Goal: Task Accomplishment & Management: Use online tool/utility

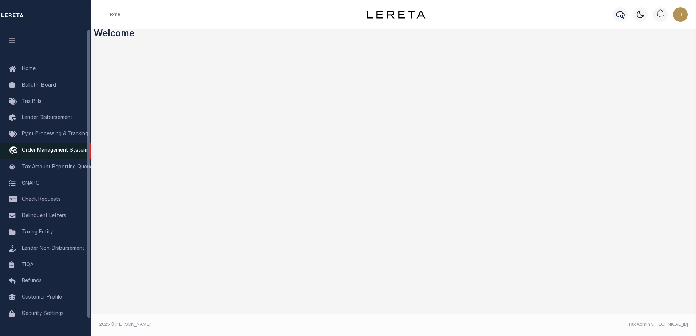
click at [59, 150] on span "Order Management System" at bounding box center [55, 150] width 66 height 5
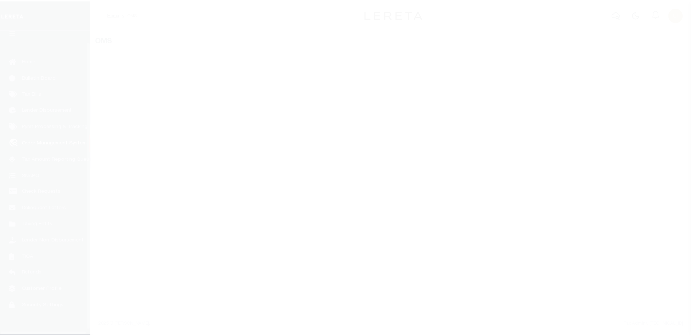
scroll to position [18, 0]
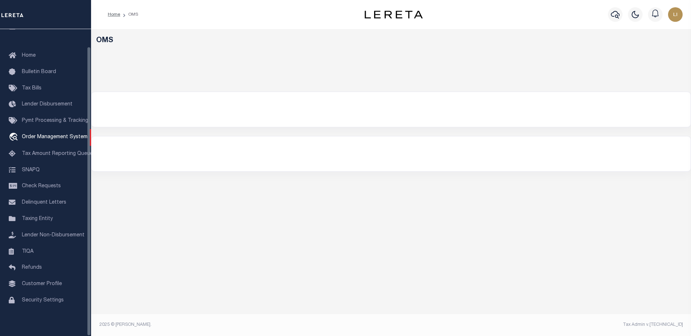
select select "200"
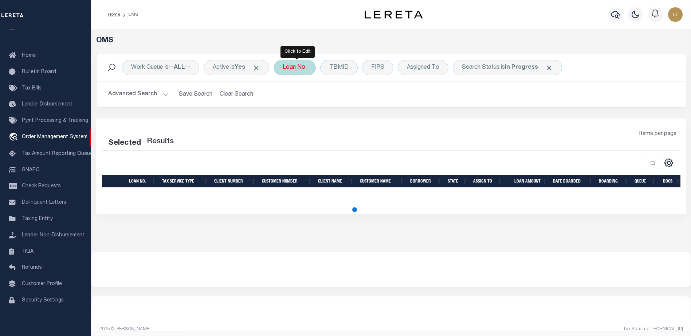
click at [294, 65] on div "Loan No." at bounding box center [294, 67] width 42 height 15
select select "200"
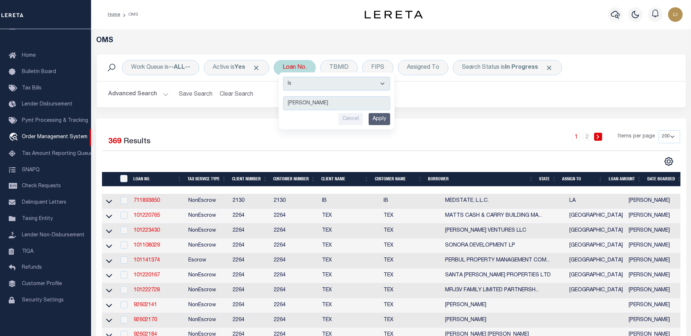
type input "[PERSON_NAME]"
click at [308, 86] on select "Is Contains" at bounding box center [336, 84] width 107 height 14
select select "c"
click at [285, 77] on select "Is Contains" at bounding box center [336, 84] width 107 height 14
click at [394, 125] on div "Is Contains [PERSON_NAME] Cancel Apply" at bounding box center [337, 100] width 116 height 57
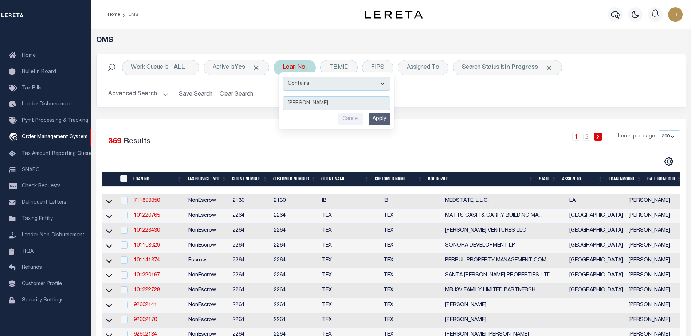
click at [382, 120] on input "Apply" at bounding box center [379, 119] width 21 height 12
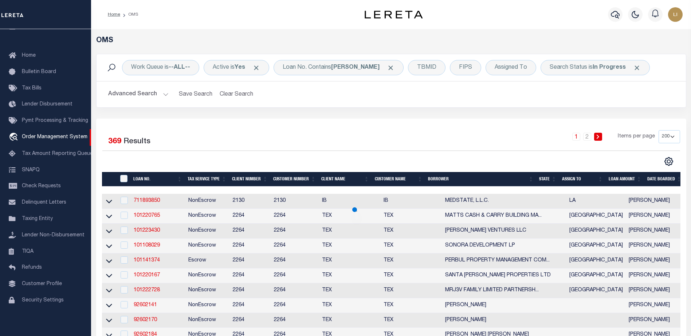
click at [633, 67] on span "Click to Remove" at bounding box center [637, 68] width 8 height 8
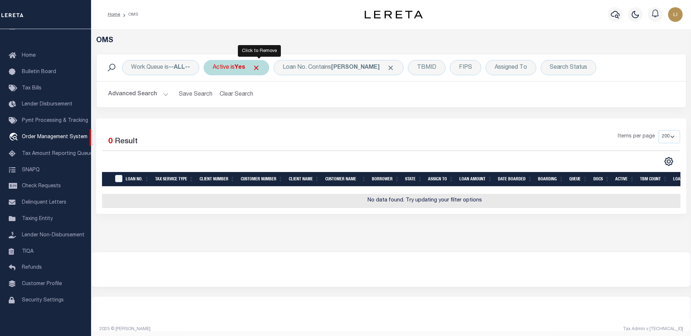
click at [259, 70] on span "Click to Remove" at bounding box center [256, 68] width 8 height 8
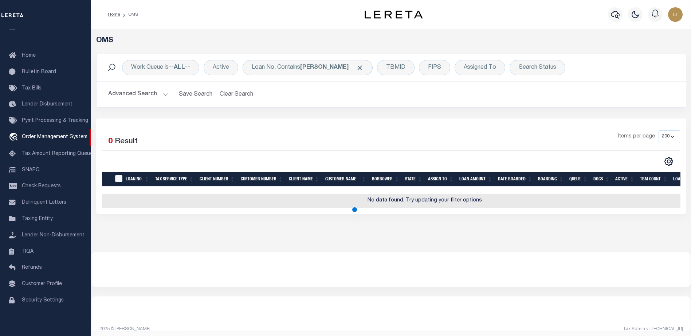
click at [149, 94] on button "Advanced Search" at bounding box center [138, 94] width 60 height 14
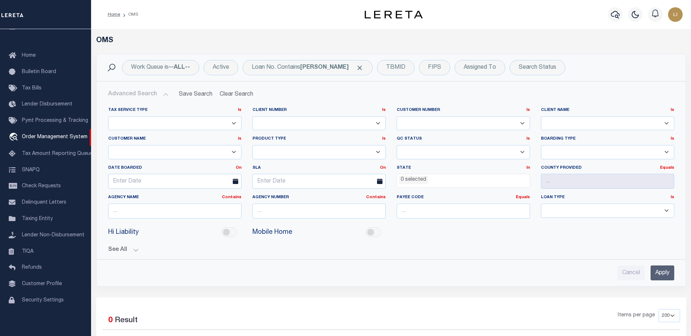
click at [149, 94] on button "Advanced Search" at bounding box center [138, 94] width 60 height 14
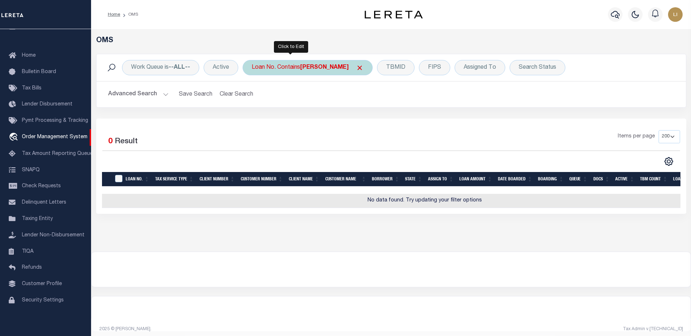
click at [282, 68] on div "Loan No. Contains [PERSON_NAME]" at bounding box center [308, 67] width 130 height 15
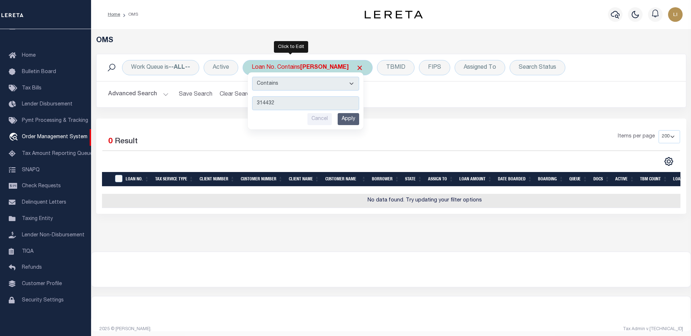
type input "314432"
click at [354, 118] on input "Apply" at bounding box center [348, 119] width 21 height 12
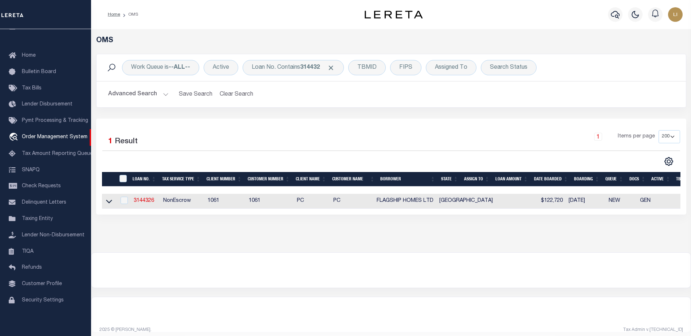
click at [138, 198] on td "3144326" at bounding box center [145, 201] width 29 height 15
checkbox input "true"
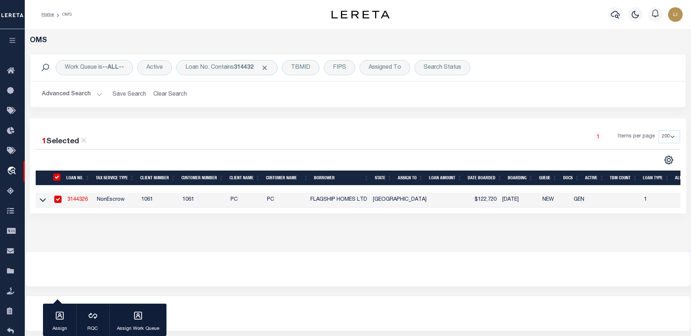
click at [79, 198] on link "3144326" at bounding box center [77, 199] width 20 height 5
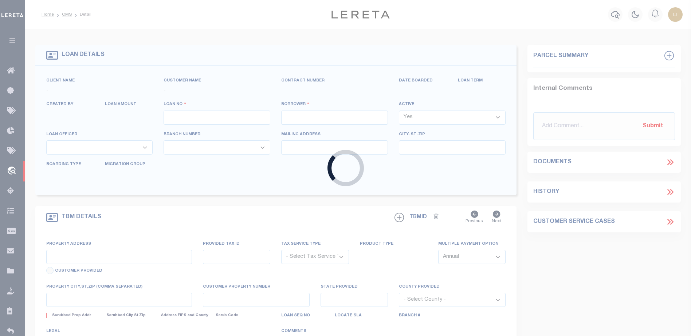
type input "3144326"
type input "FLAGSHIP HOMES LTD"
select select "False"
select select
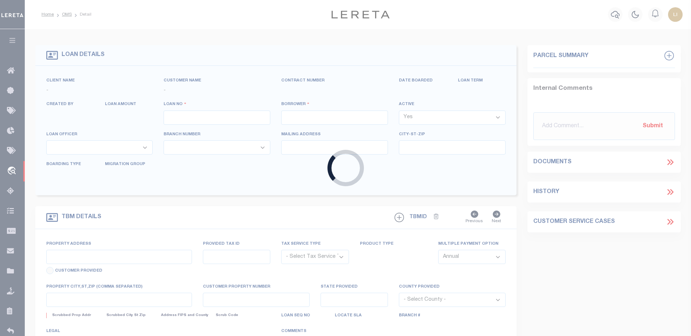
type input "[STREET_ADDRESS][PERSON_NAME]"
type input "[GEOGRAPHIC_DATA]-2066"
select select "500"
select select "NonEscrow"
select select "457"
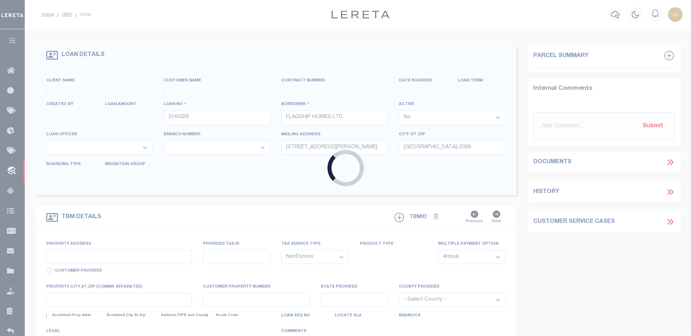
select select "149"
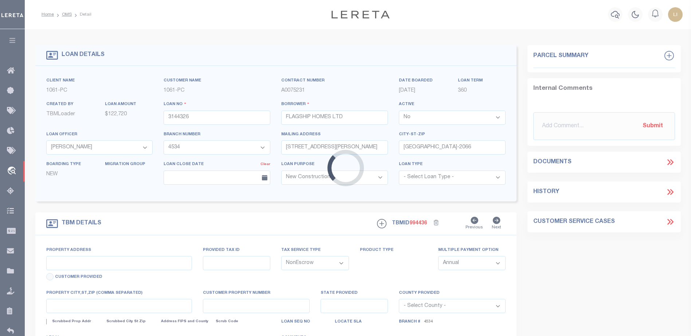
type input "[GEOGRAPHIC_DATA]"
select select
type input "[GEOGRAPHIC_DATA]"
select select
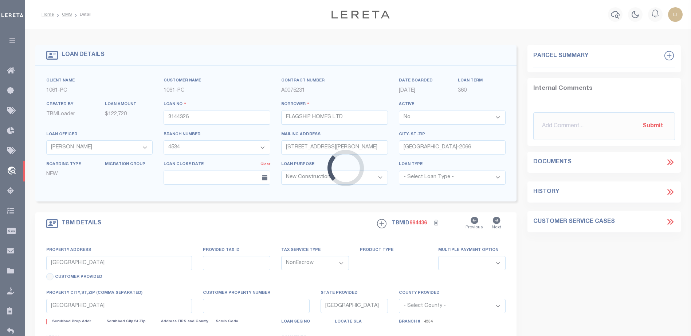
type textarea "[STREET_ADDRESS][PERSON_NAME]"
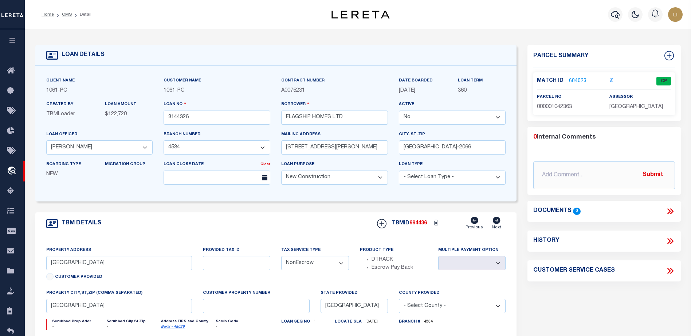
click at [666, 210] on icon at bounding box center [669, 211] width 9 height 9
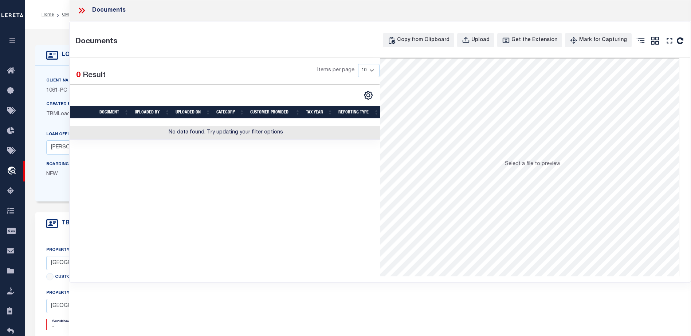
click at [83, 12] on icon at bounding box center [83, 11] width 3 height 6
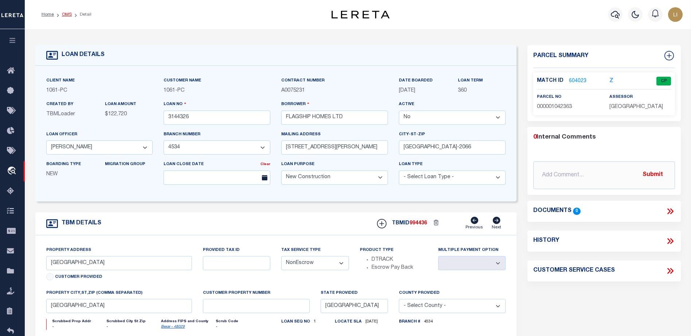
click at [68, 14] on link "OMS" at bounding box center [67, 14] width 10 height 4
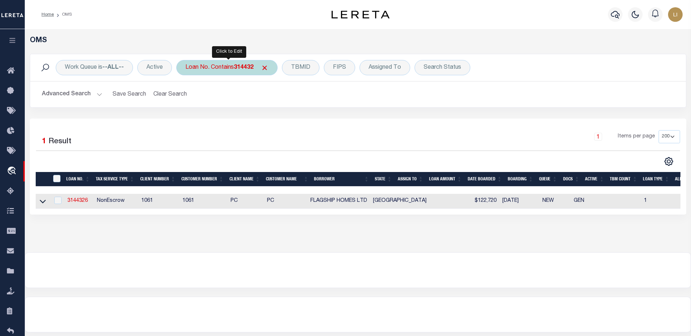
click at [216, 68] on div "Loan No. Contains 314432" at bounding box center [226, 67] width 101 height 15
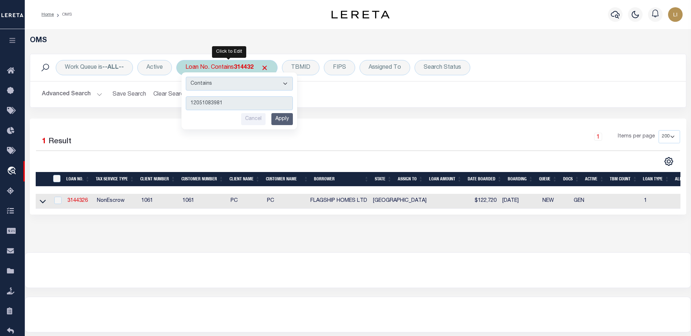
type input "12051083981"
click at [294, 120] on div "Is Contains 12051083981 Cancel Apply" at bounding box center [239, 100] width 116 height 57
click at [280, 121] on input "Apply" at bounding box center [281, 119] width 21 height 12
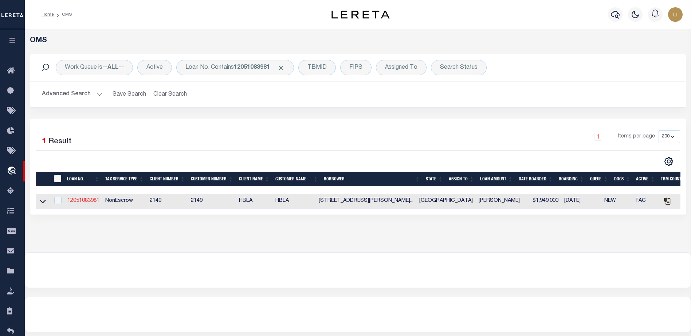
click at [78, 200] on link "12051083981" at bounding box center [83, 200] width 32 height 5
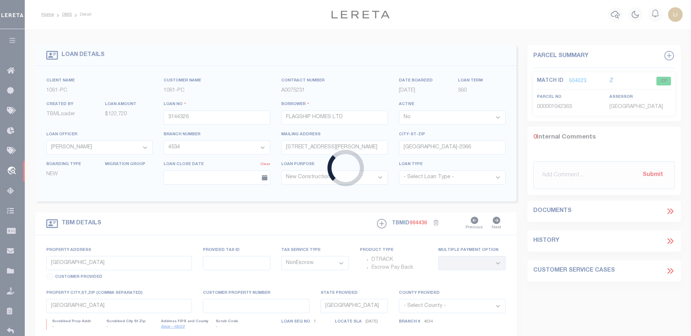
type input "12051083981"
type input "[STREET_ADDRESS][PERSON_NAME] DEVELOPMENT LLC"
select select "True"
select select
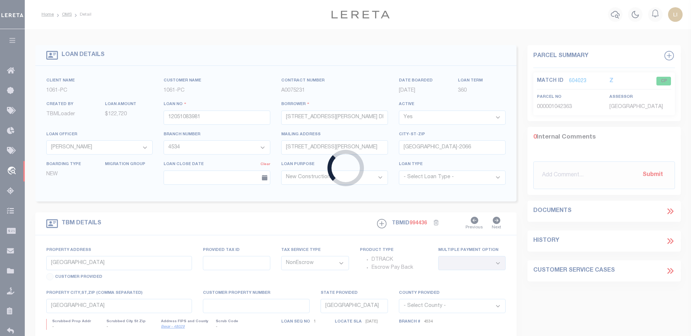
select select "600"
type input "[STREET_ADDRESS][PERSON_NAME]"
select select
type input "[GEOGRAPHIC_DATA]"
select select "31368"
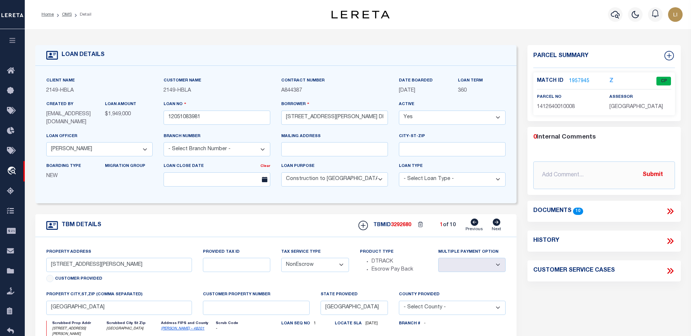
click at [667, 210] on icon at bounding box center [669, 211] width 9 height 9
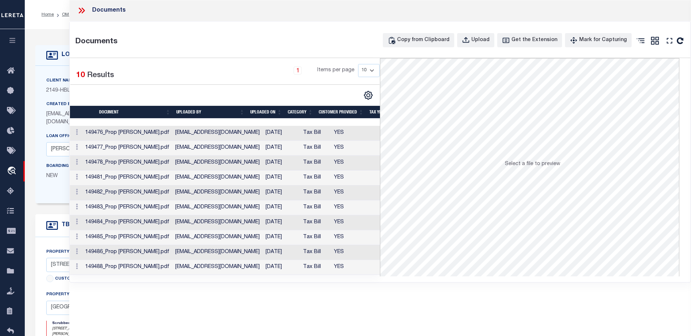
click at [145, 132] on td "149476_Prop [PERSON_NAME].pdf" at bounding box center [127, 133] width 90 height 15
